Goal: Task Accomplishment & Management: Manage account settings

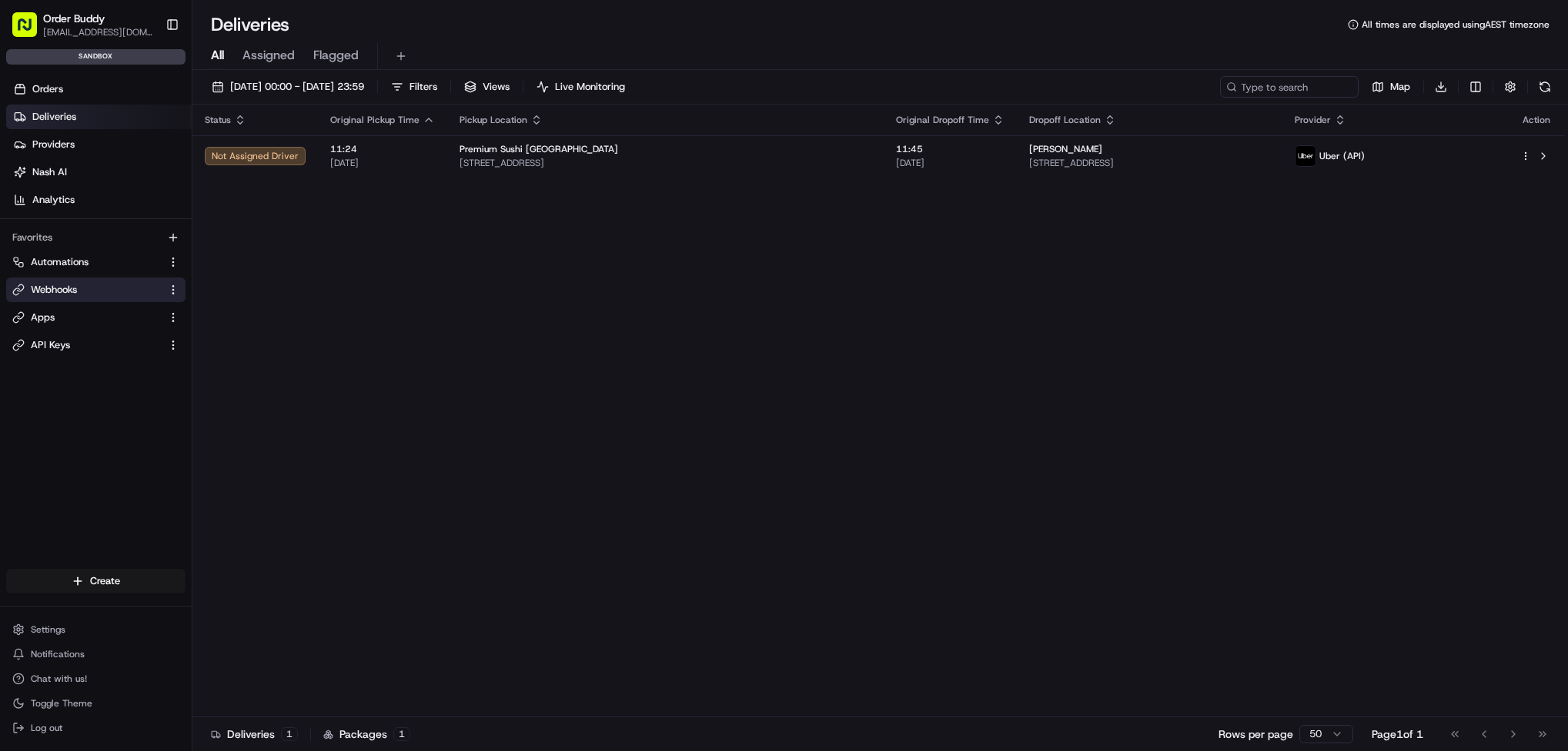
click at [71, 293] on span "Webhooks" at bounding box center [54, 289] width 46 height 13
